Goal: Find specific page/section: Find specific page/section

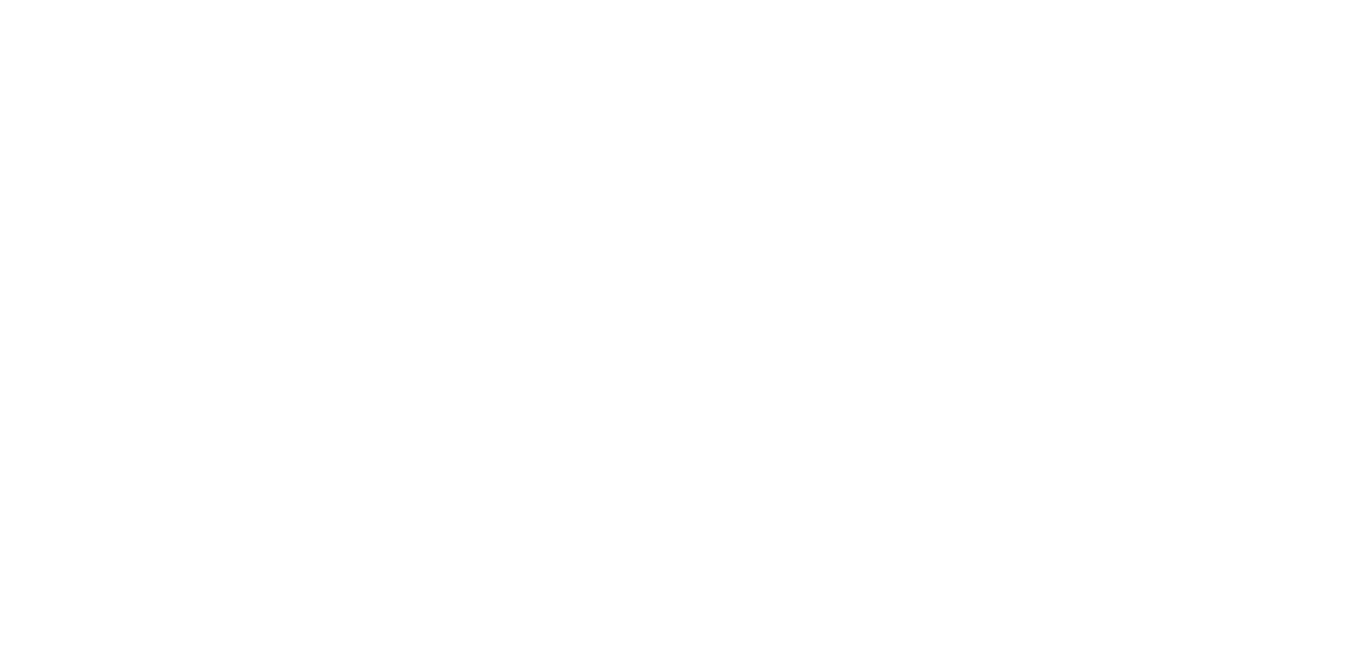
select select "Song"
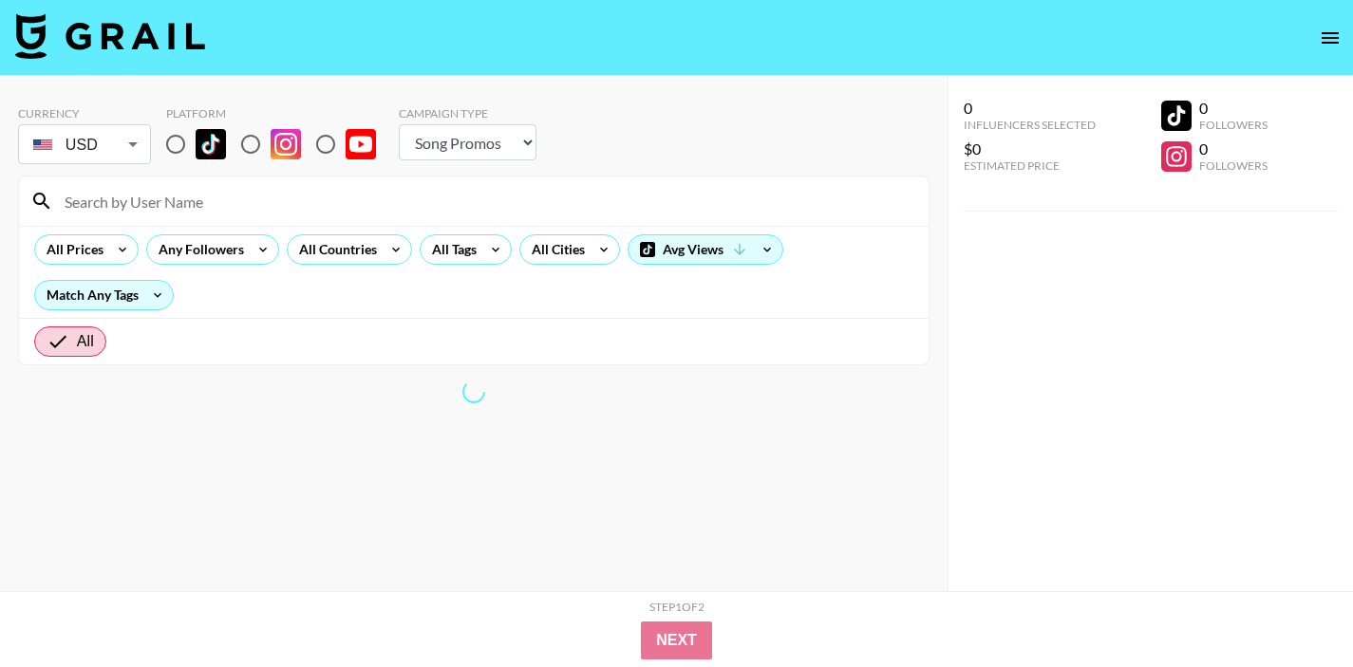
click at [170, 144] on input "radio" at bounding box center [176, 144] width 40 height 40
radio input "true"
click at [173, 148] on input "radio" at bounding box center [176, 144] width 40 height 40
click at [313, 204] on input at bounding box center [485, 201] width 864 height 30
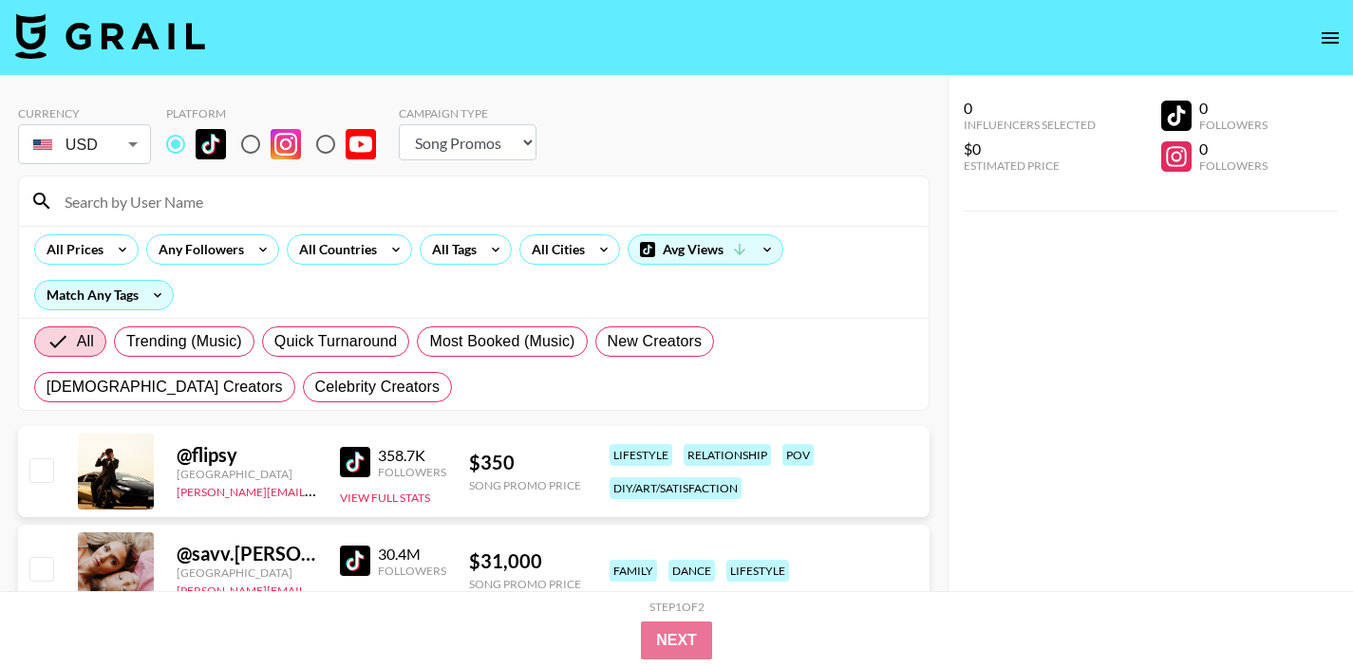
click at [328, 209] on input at bounding box center [485, 201] width 864 height 30
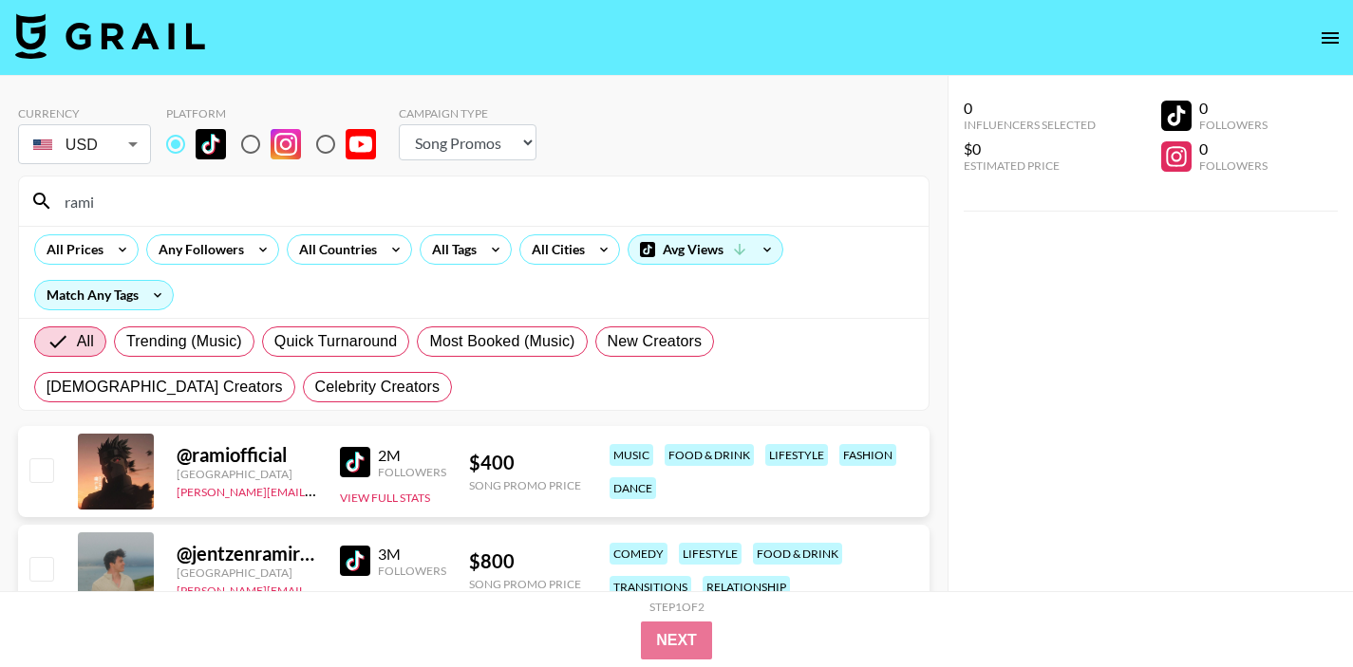
click at [79, 208] on input "rami" at bounding box center [485, 201] width 864 height 30
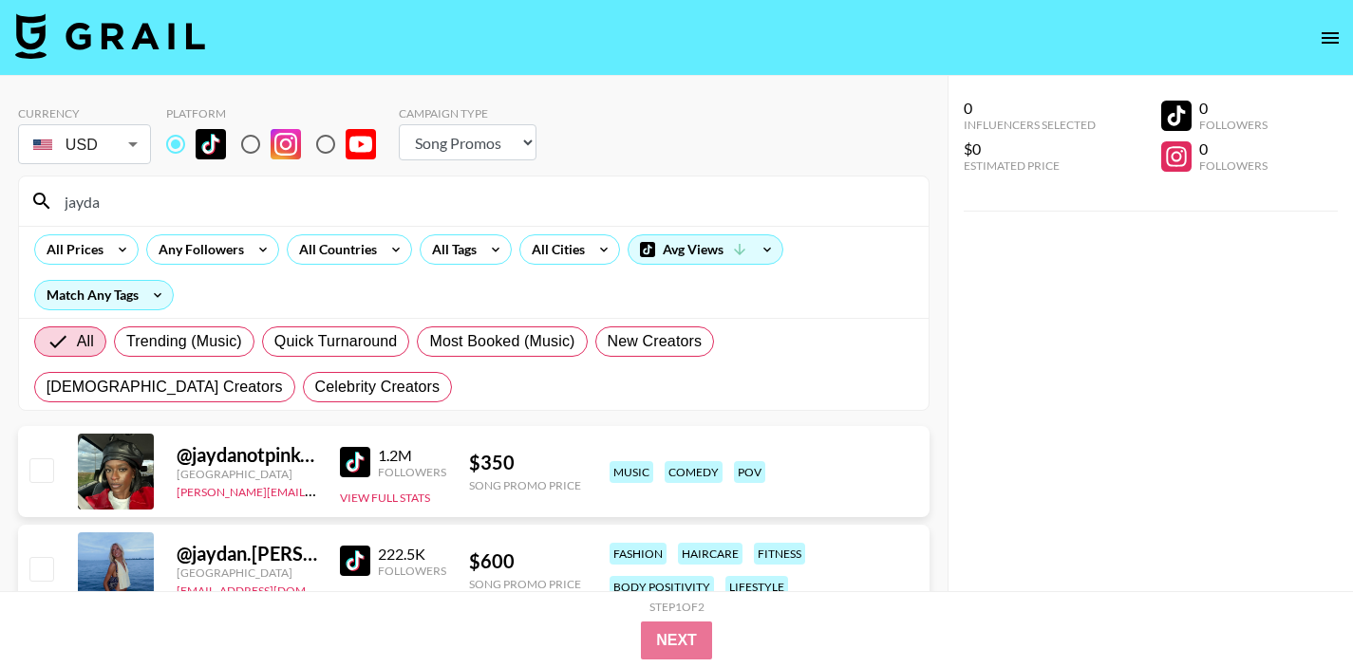
type input "jayda"
click at [83, 200] on input "jayda" at bounding box center [485, 201] width 864 height 30
paste input "itsellerzz"
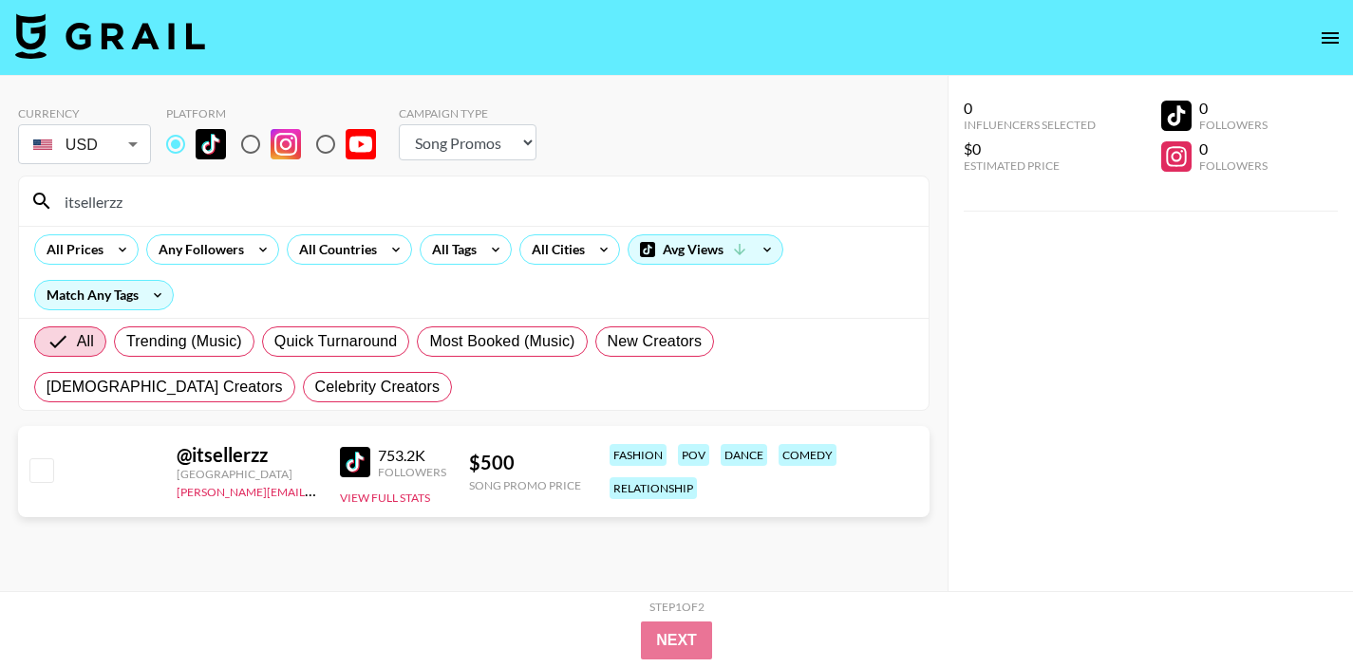
type input "itsellerzz"
click at [118, 210] on input "itsellerzz" at bounding box center [485, 201] width 864 height 30
paste input "pablooterodeg"
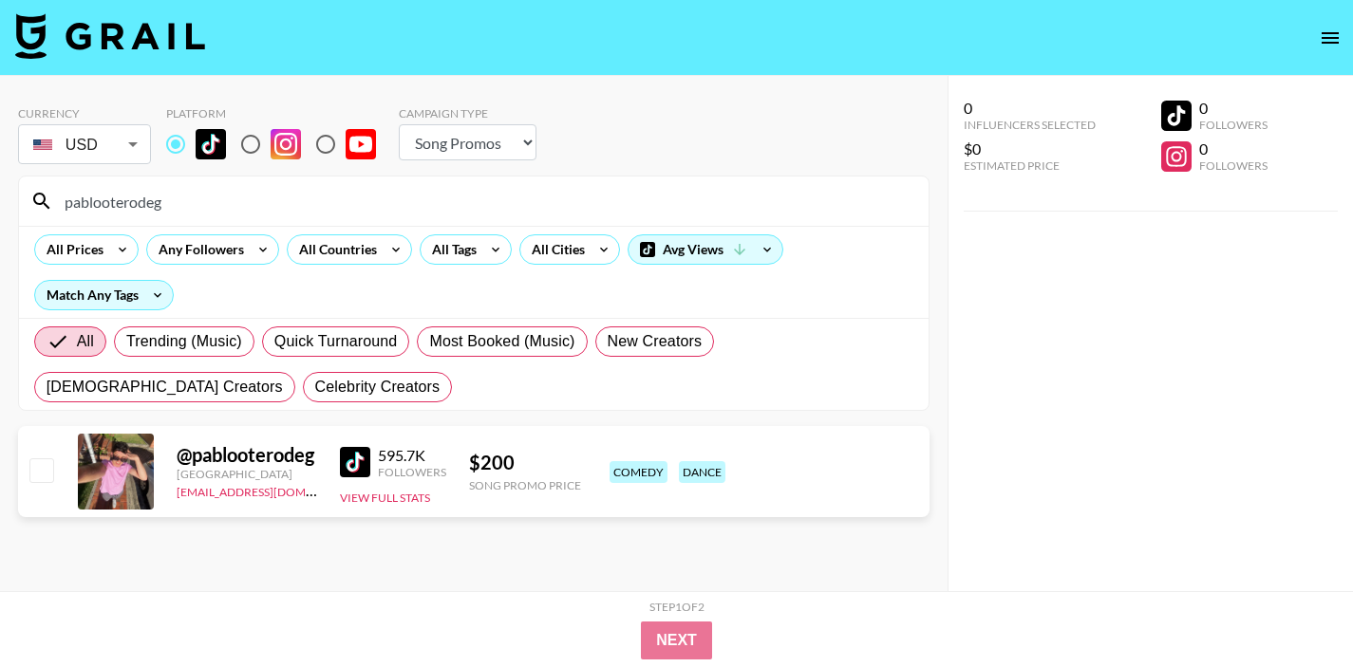
type input "pablooterodeg"
click at [128, 201] on input "pablooterodeg" at bounding box center [485, 201] width 864 height 30
paste input "mfrostbaby"
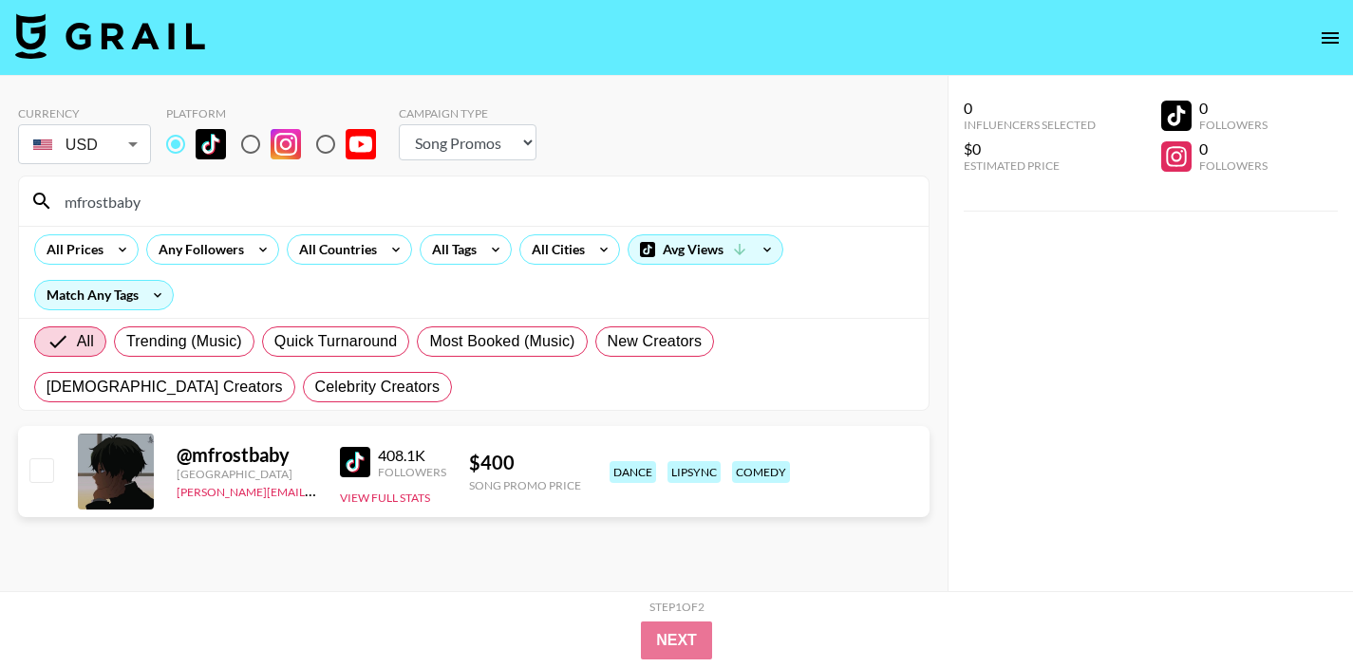
type input "mfrostbaby"
click at [102, 202] on input "mfrostbaby" at bounding box center [485, 201] width 864 height 30
paste input "swiftmarket_"
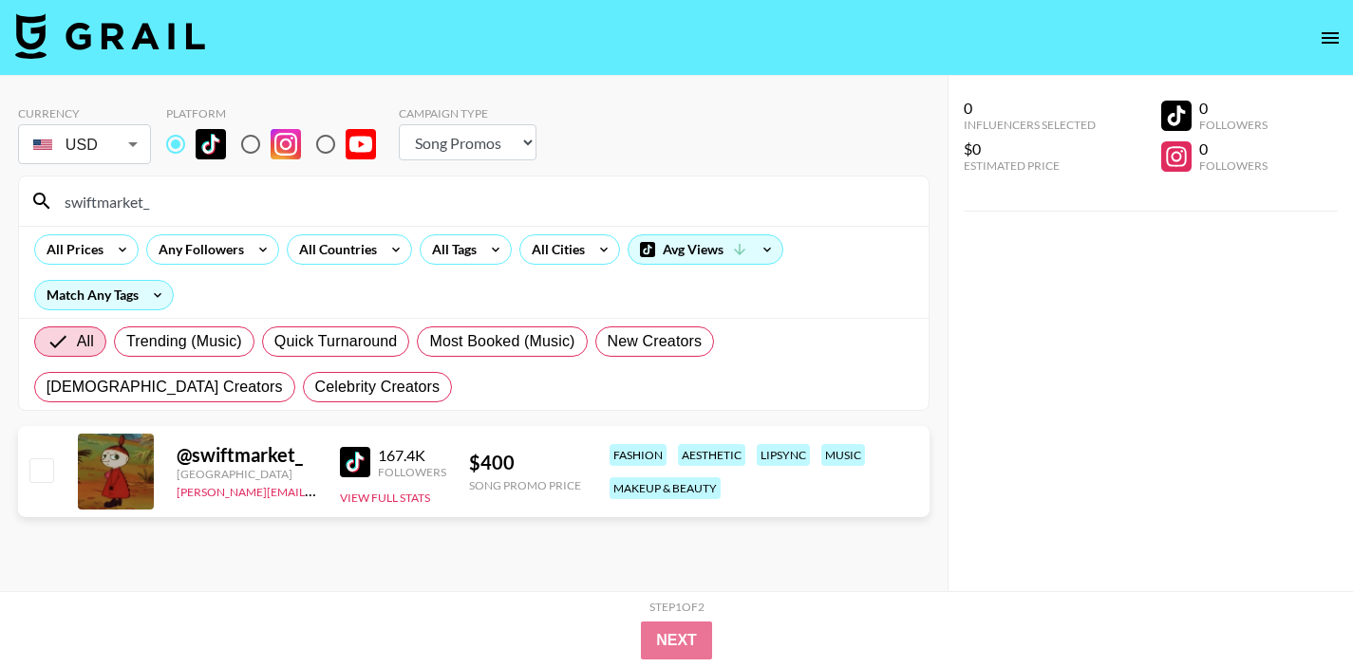
type input "swiftmarket_"
click at [96, 197] on input "swiftmarket_" at bounding box center [485, 201] width 864 height 30
paste input "awwitsasher"
click at [104, 203] on input "awwitsasher" at bounding box center [485, 201] width 864 height 30
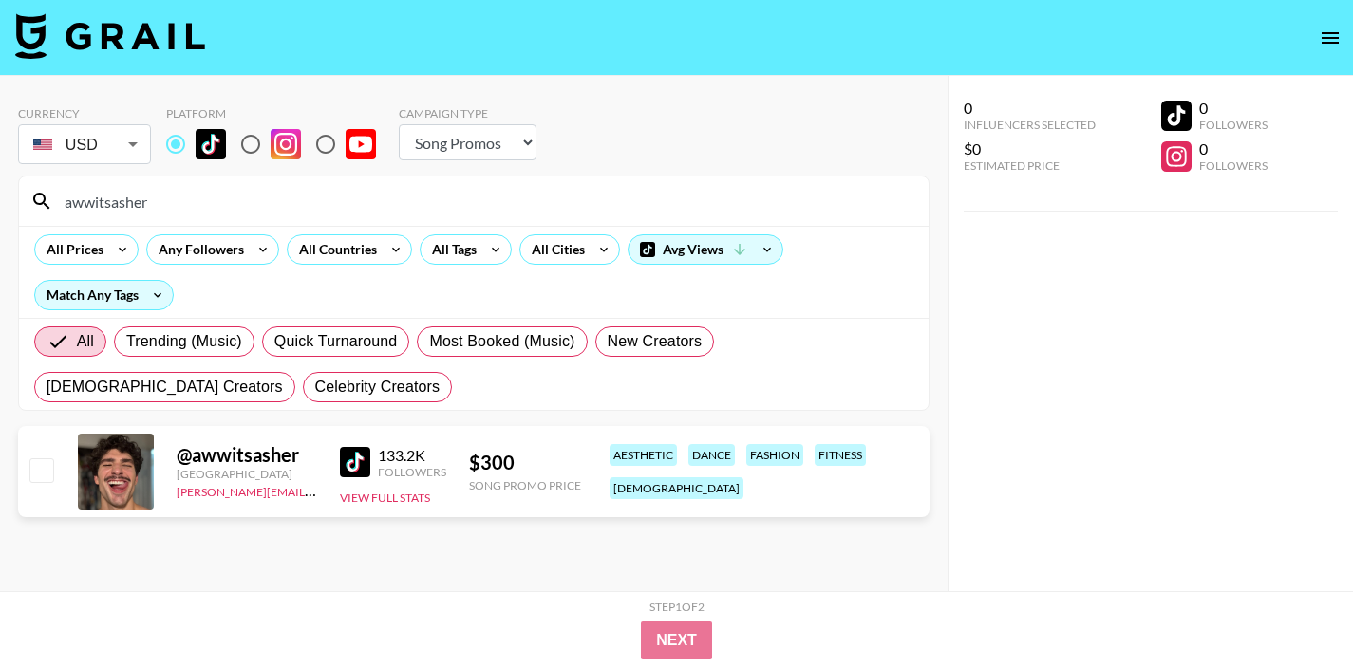
click at [104, 202] on input "awwitsasher" at bounding box center [485, 201] width 864 height 30
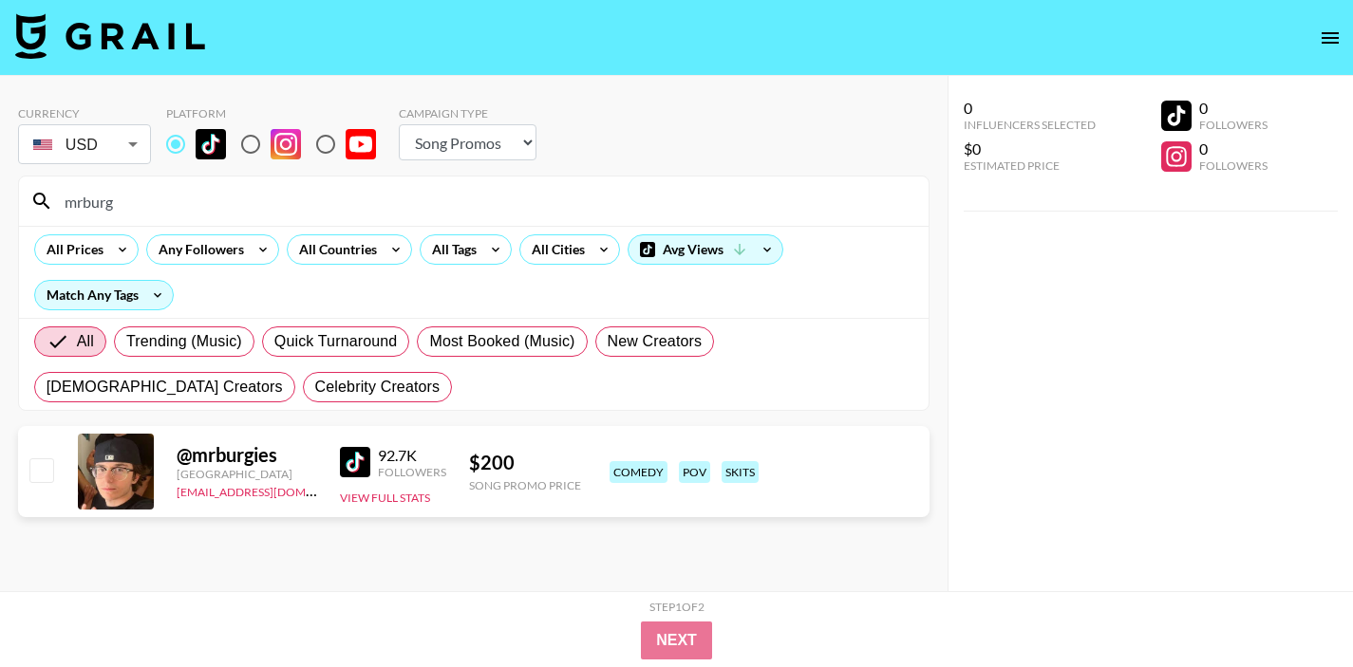
type input "mrburg"
